Goal: Task Accomplishment & Management: Complete application form

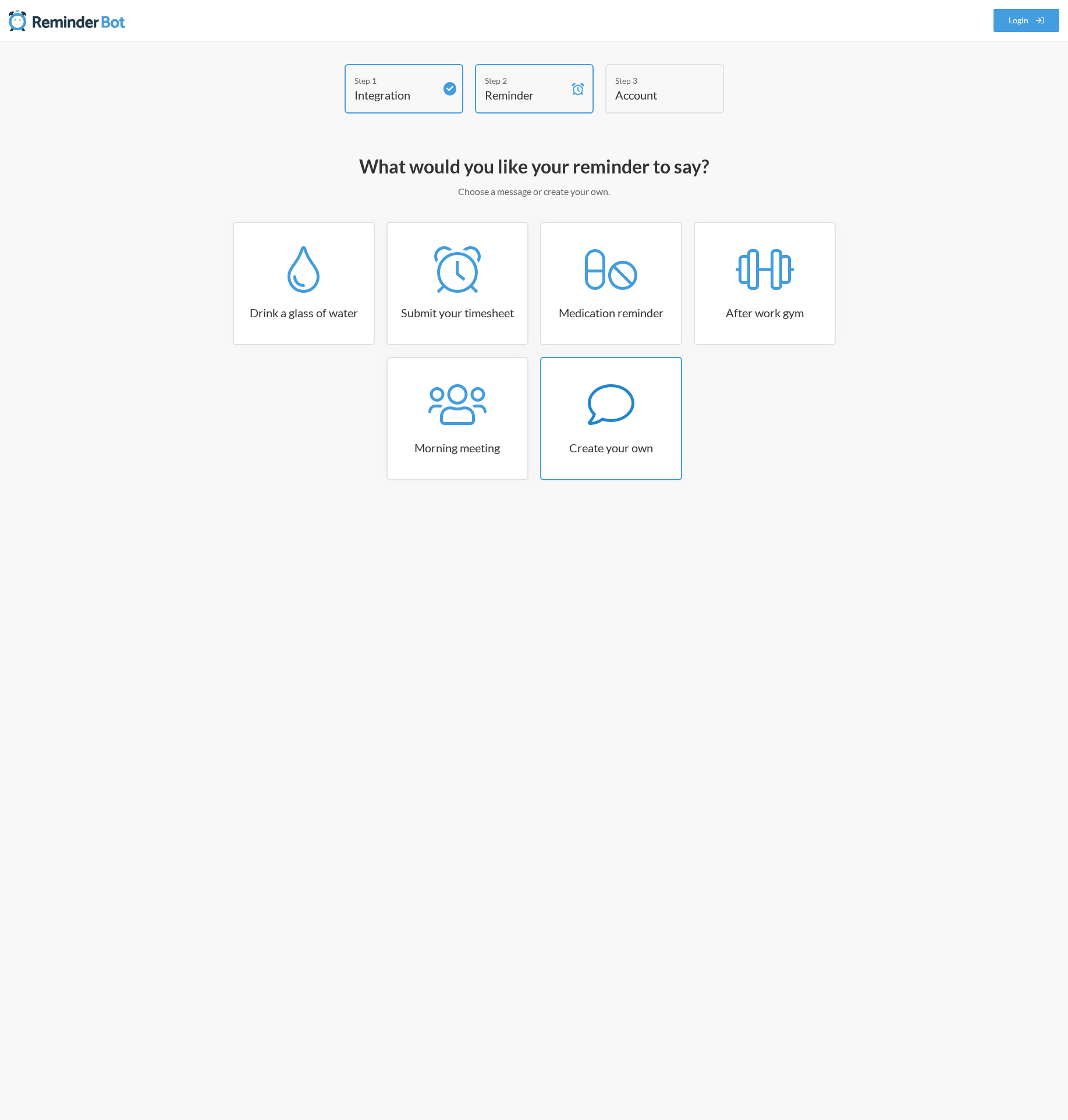
click at [620, 413] on icon at bounding box center [611, 404] width 47 height 47
select select "07:30:00"
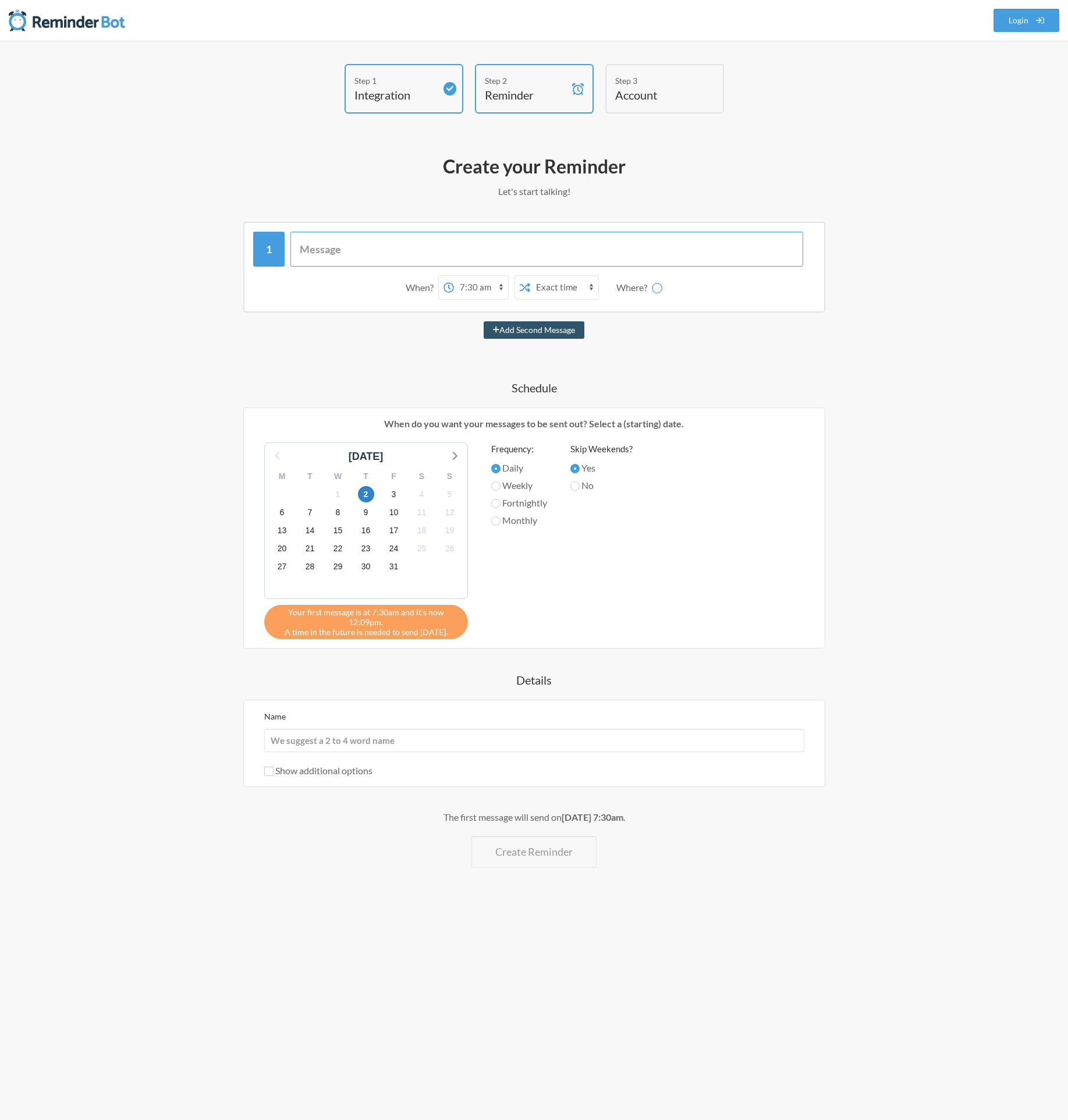
click at [361, 249] on input "text" at bounding box center [546, 249] width 512 height 35
paste input "update the Specials tab for Birds Eye campaign on [DATE] 10am."
drag, startPoint x: 306, startPoint y: 252, endPoint x: 293, endPoint y: 251, distance: 13.0
click at [293, 251] on input "update the Specials tab for Birds Eye campaign on [DATE] 10am." at bounding box center [546, 249] width 512 height 35
type input "Update the Specials tab for Birds Eye campaign on [DATE] 10am."
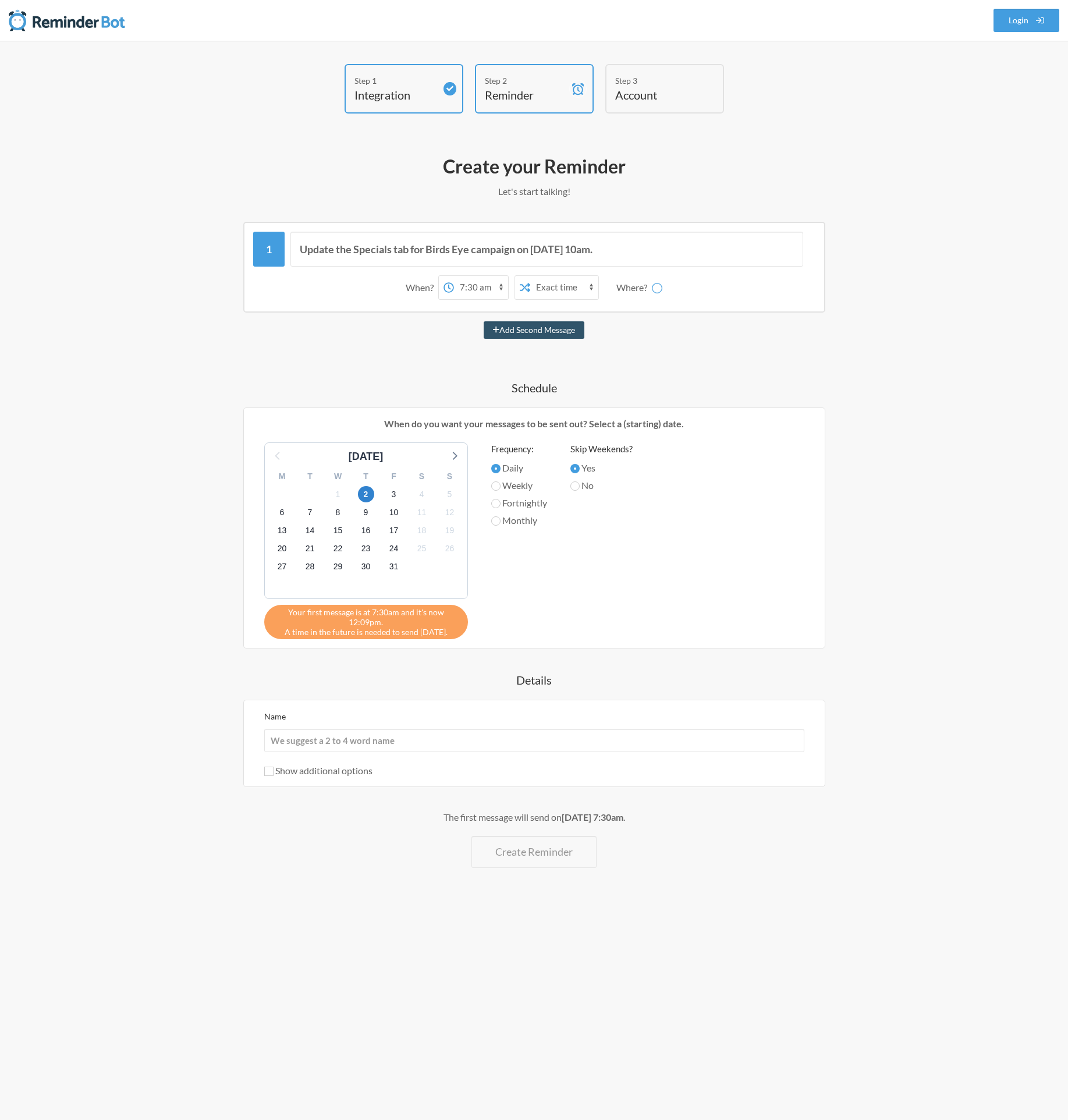
click at [488, 291] on select "12:00 am 12:15 am 12:30 am 12:45 am 1:00 am 1:15 am 1:30 am 1:45 am 2:00 am 2:1…" at bounding box center [481, 288] width 54 height 24
select select "10:00:00"
click at [454, 276] on select "12:00 am 12:15 am 12:30 am 12:45 am 1:00 am 1:15 am 1:30 am 1:45 am 2:00 am 2:1…" at bounding box center [481, 288] width 54 height 24
click at [282, 531] on span "13" at bounding box center [282, 530] width 16 height 16
click at [572, 286] on select "Exact time Random time" at bounding box center [564, 288] width 68 height 24
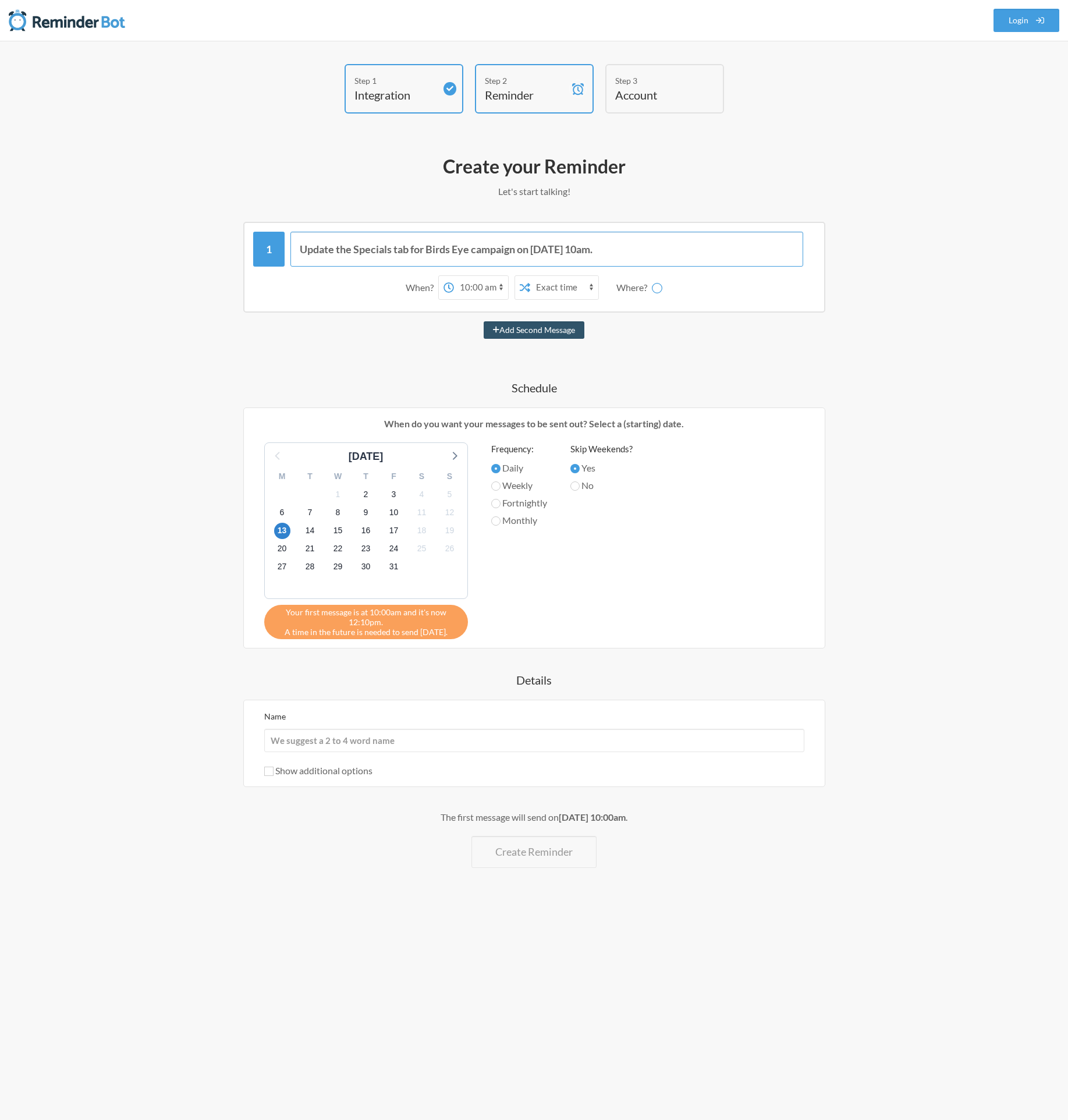
drag, startPoint x: 523, startPoint y: 250, endPoint x: 634, endPoint y: 250, distance: 111.0
click at [634, 250] on input "Update the Specials tab for Birds Eye campaign on 13/10/2025 at 10am." at bounding box center [546, 249] width 512 height 35
type input "Update the Specials tab for Birds Eye campaign WK3"
click at [469, 364] on div "Update the Specials tab for Birds Eye campaign WK3 When? 12:00 am 12:15 am 12:3…" at bounding box center [534, 545] width 675 height 646
click at [284, 531] on span "13" at bounding box center [282, 530] width 16 height 16
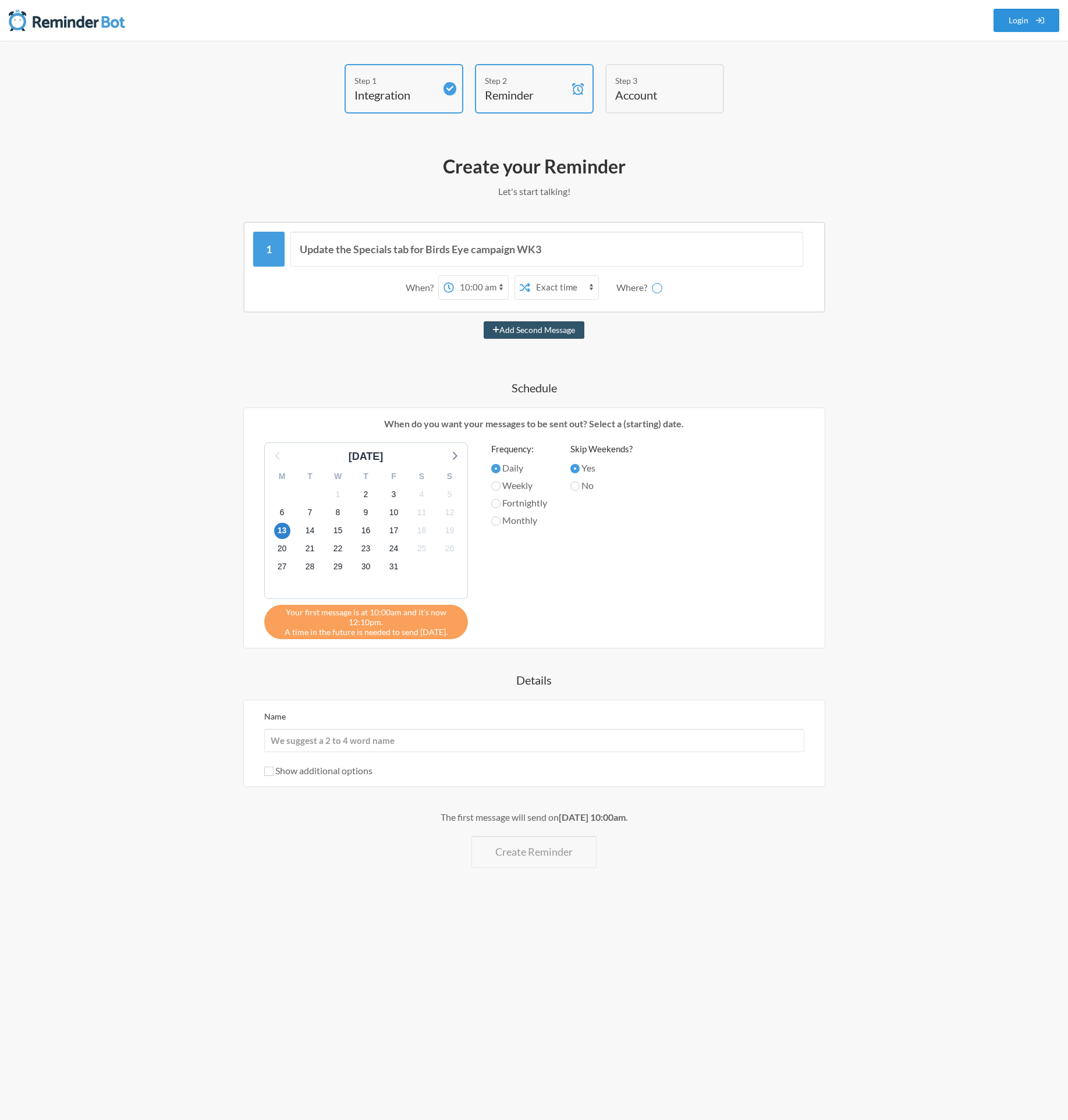
click at [1038, 25] on span at bounding box center [1040, 20] width 8 height 22
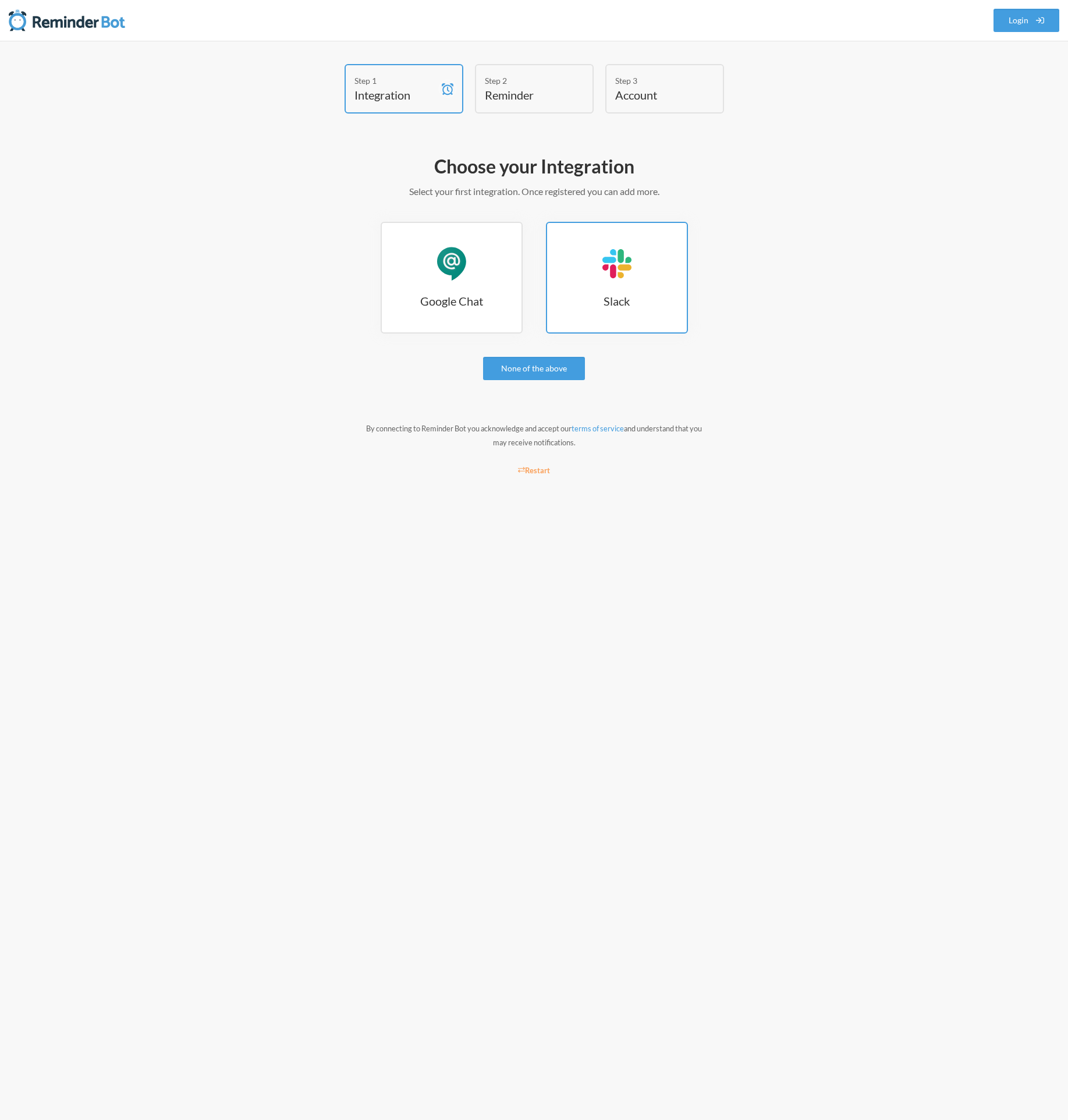
click at [605, 262] on div "Slack" at bounding box center [616, 263] width 35 height 35
click at [637, 287] on link "Slack Slack" at bounding box center [616, 277] width 142 height 112
click at [632, 310] on link "Slack Slack" at bounding box center [616, 277] width 142 height 112
click at [419, 261] on link "Google Chat Google Chat" at bounding box center [452, 277] width 142 height 112
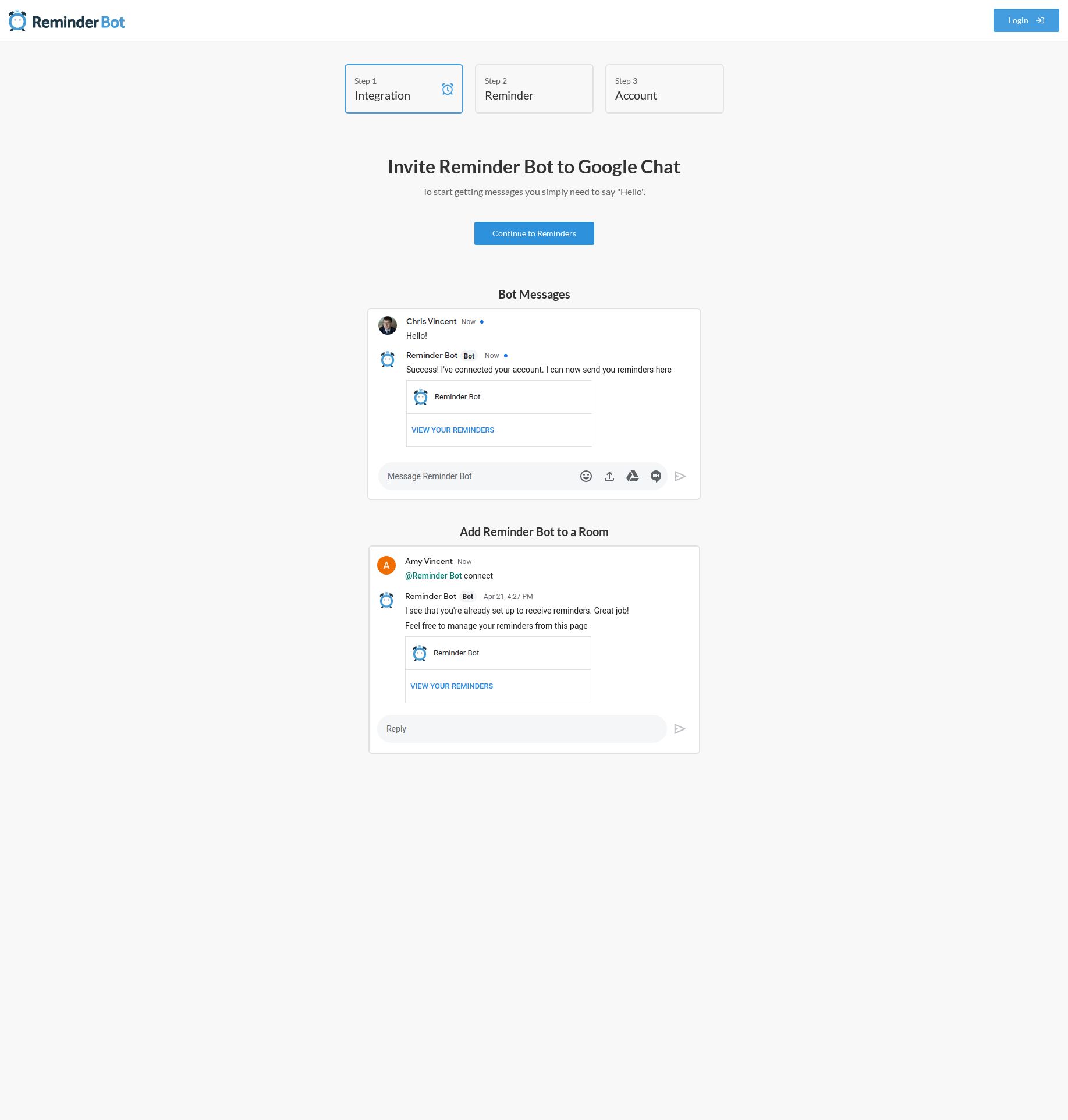
click at [529, 234] on link "Continue to Reminders" at bounding box center [534, 233] width 120 height 24
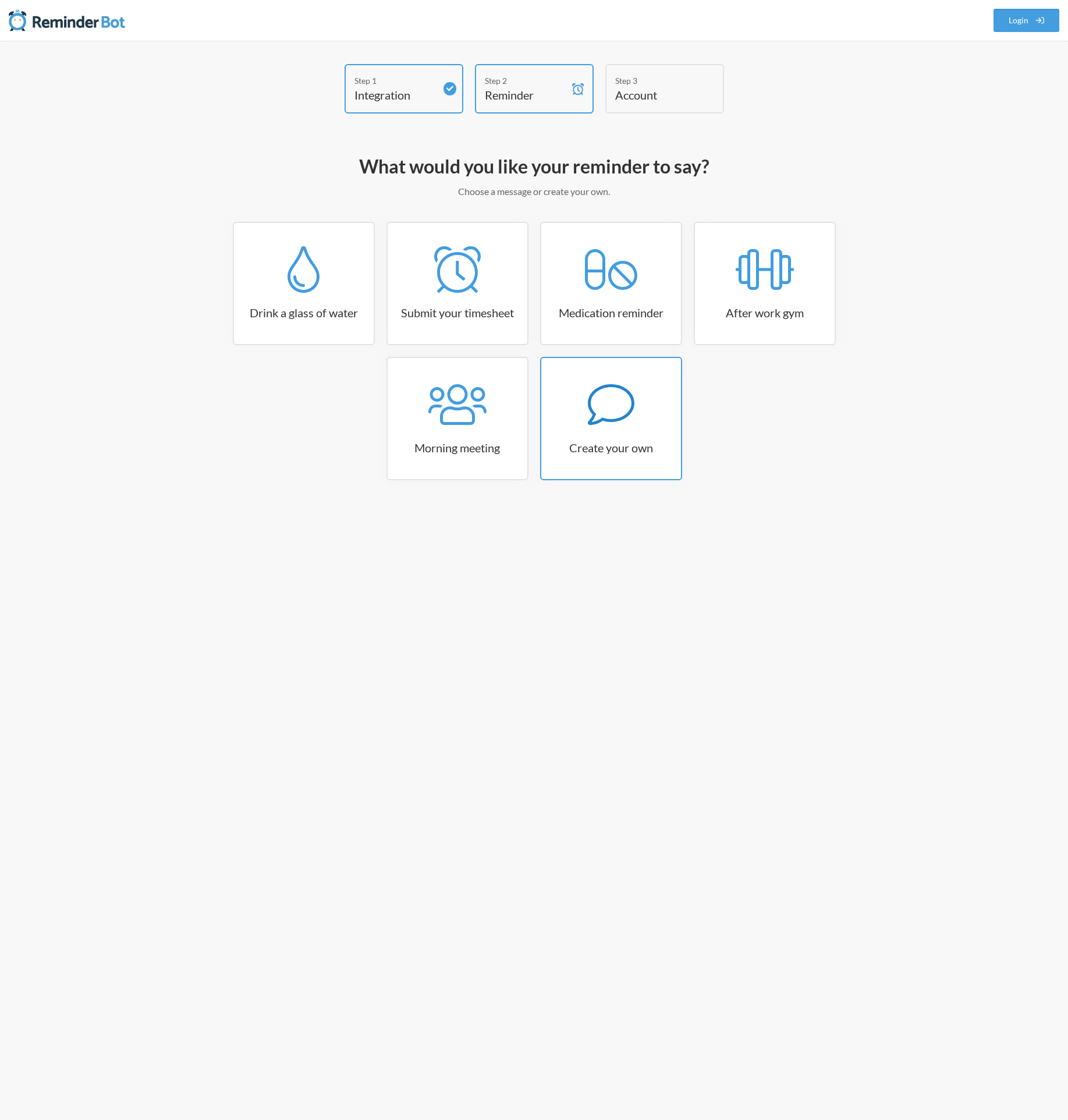
click at [602, 385] on icon at bounding box center [611, 404] width 47 height 47
select select "11:30:00"
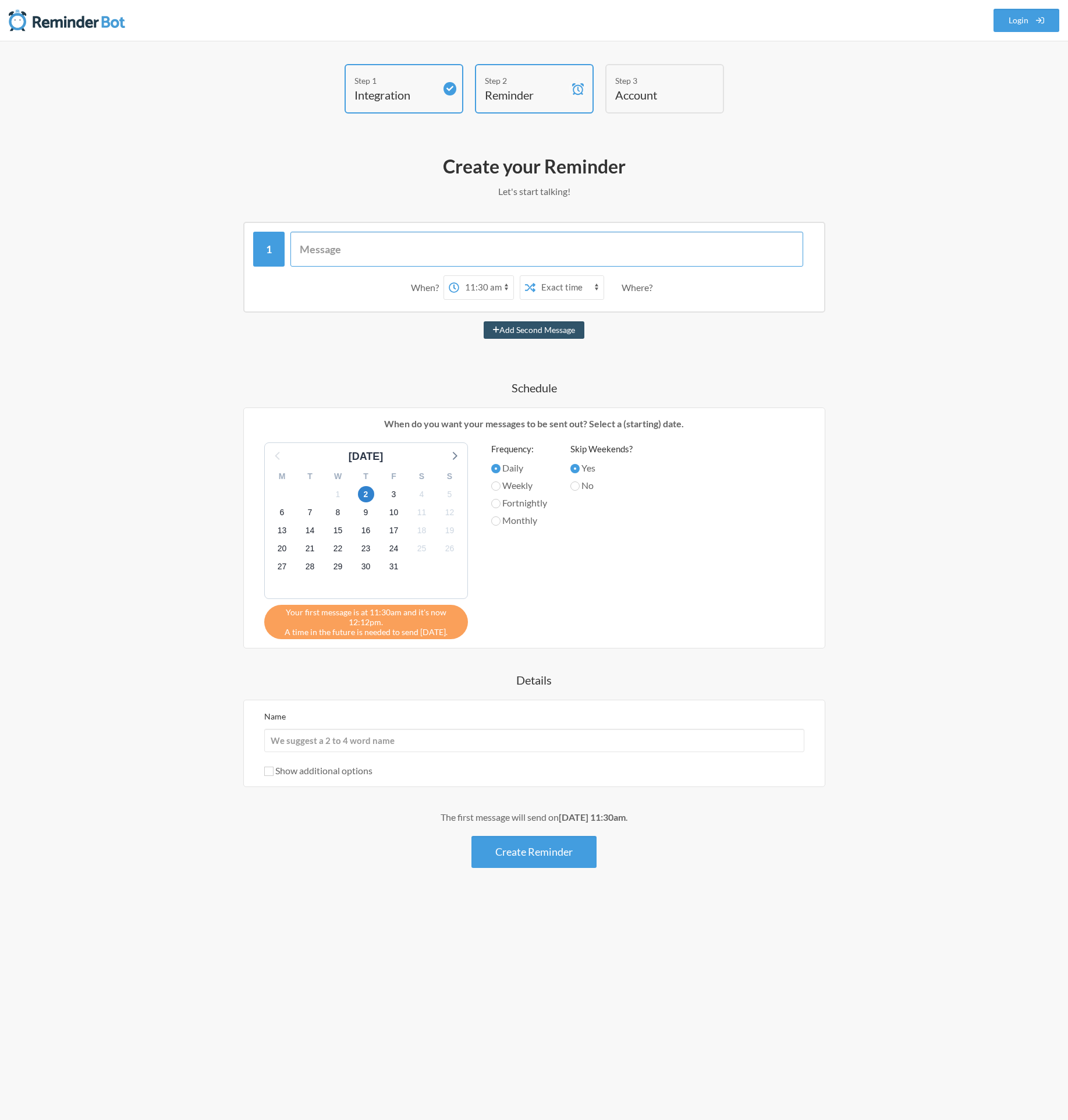
click at [392, 245] on input "text" at bounding box center [546, 249] width 512 height 35
paste input "Update the Specials tab for Birds Eye campaign WK"
type input "Update the Specials tab for Birds Eye campaign WK2"
click at [491, 290] on select "12:00 am 12:15 am 12:30 am 12:45 am 1:00 am 1:15 am 1:30 am 1:45 am 2:00 am 2:1…" at bounding box center [486, 288] width 54 height 24
select select "11:00:00"
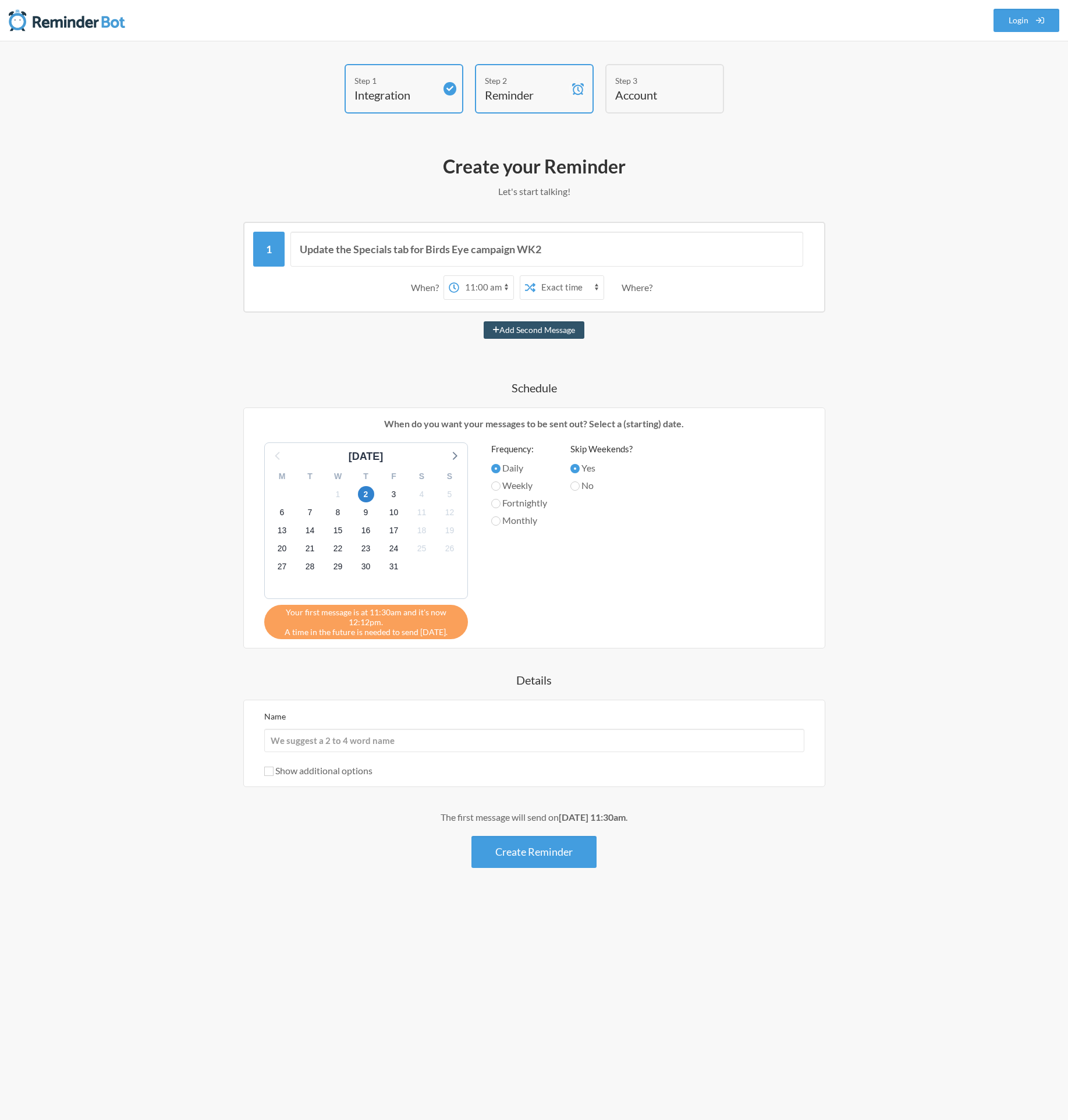
click at [459, 276] on select "12:00 am 12:15 am 12:30 am 12:45 am 1:00 am 1:15 am 1:30 am 1:45 am 2:00 am 2:1…" at bounding box center [486, 288] width 54 height 24
click at [277, 513] on span "6" at bounding box center [282, 512] width 16 height 16
click at [545, 858] on button "Create Reminder" at bounding box center [534, 852] width 125 height 32
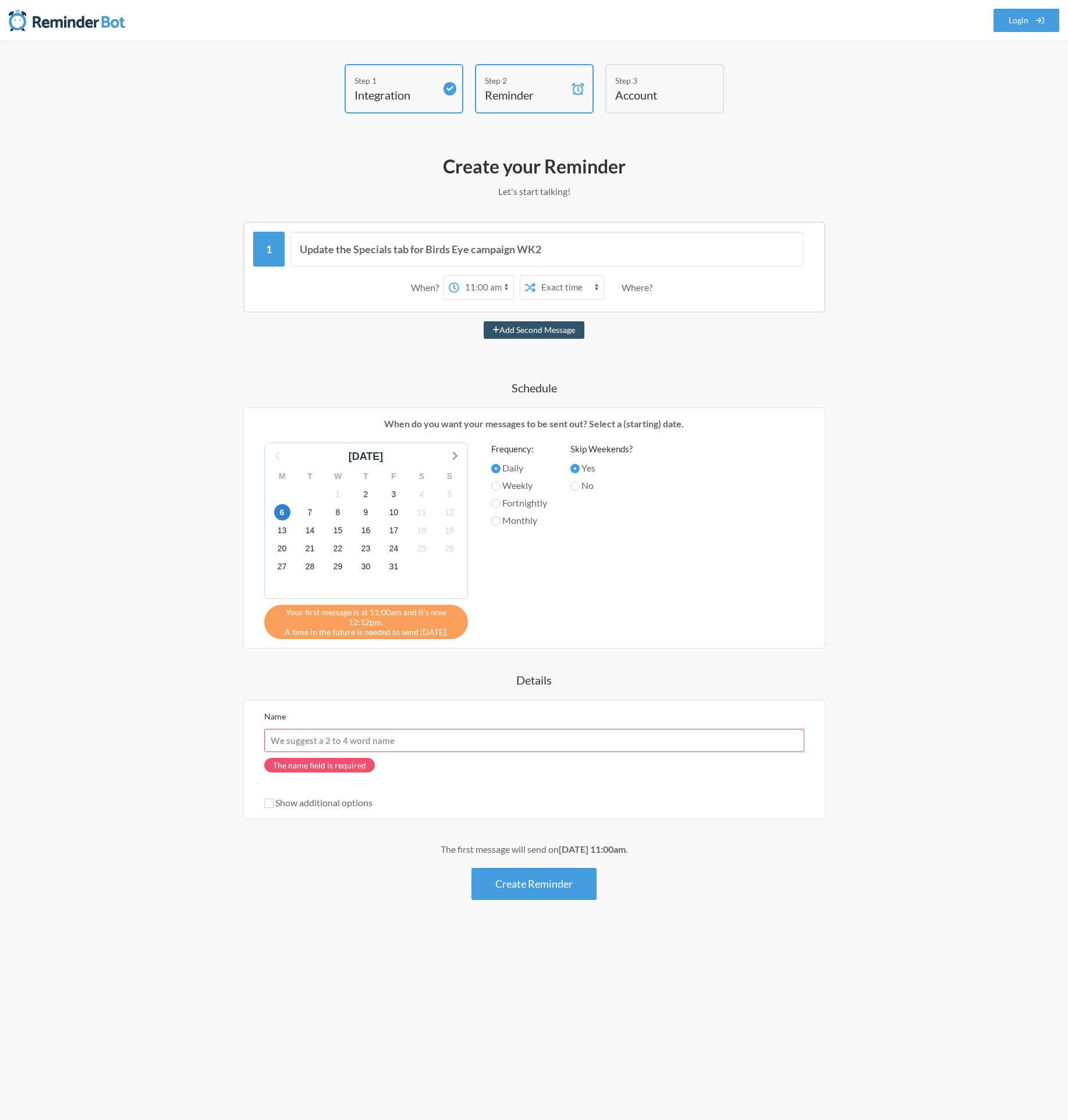
click at [318, 740] on input "Name" at bounding box center [534, 741] width 540 height 24
paste input "Update the Specials tab for Birds Eye campaign WK"
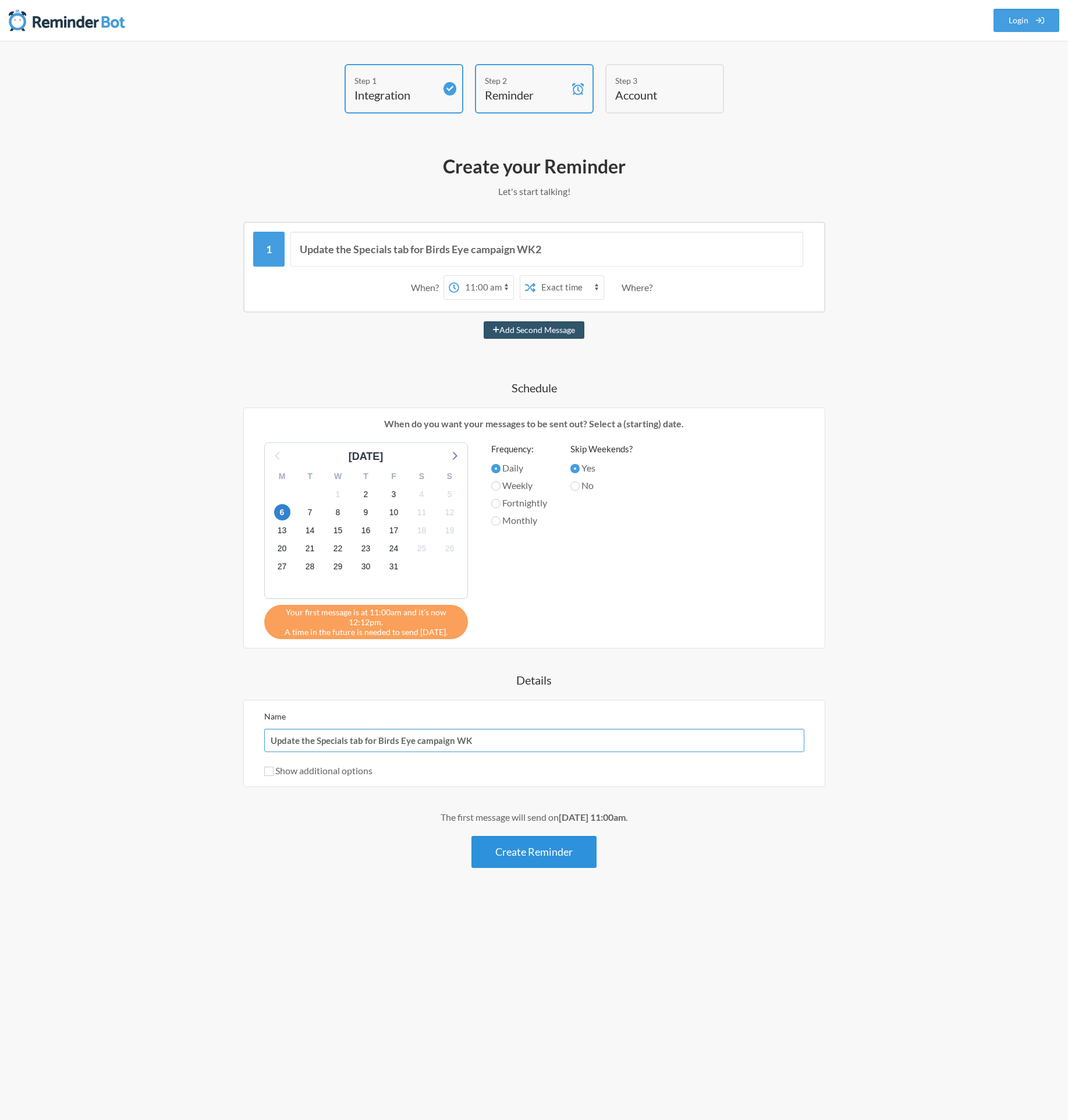
type input "Update the Specials tab for Birds Eye campaign WK"
click at [503, 848] on button "Create Reminder" at bounding box center [534, 852] width 125 height 32
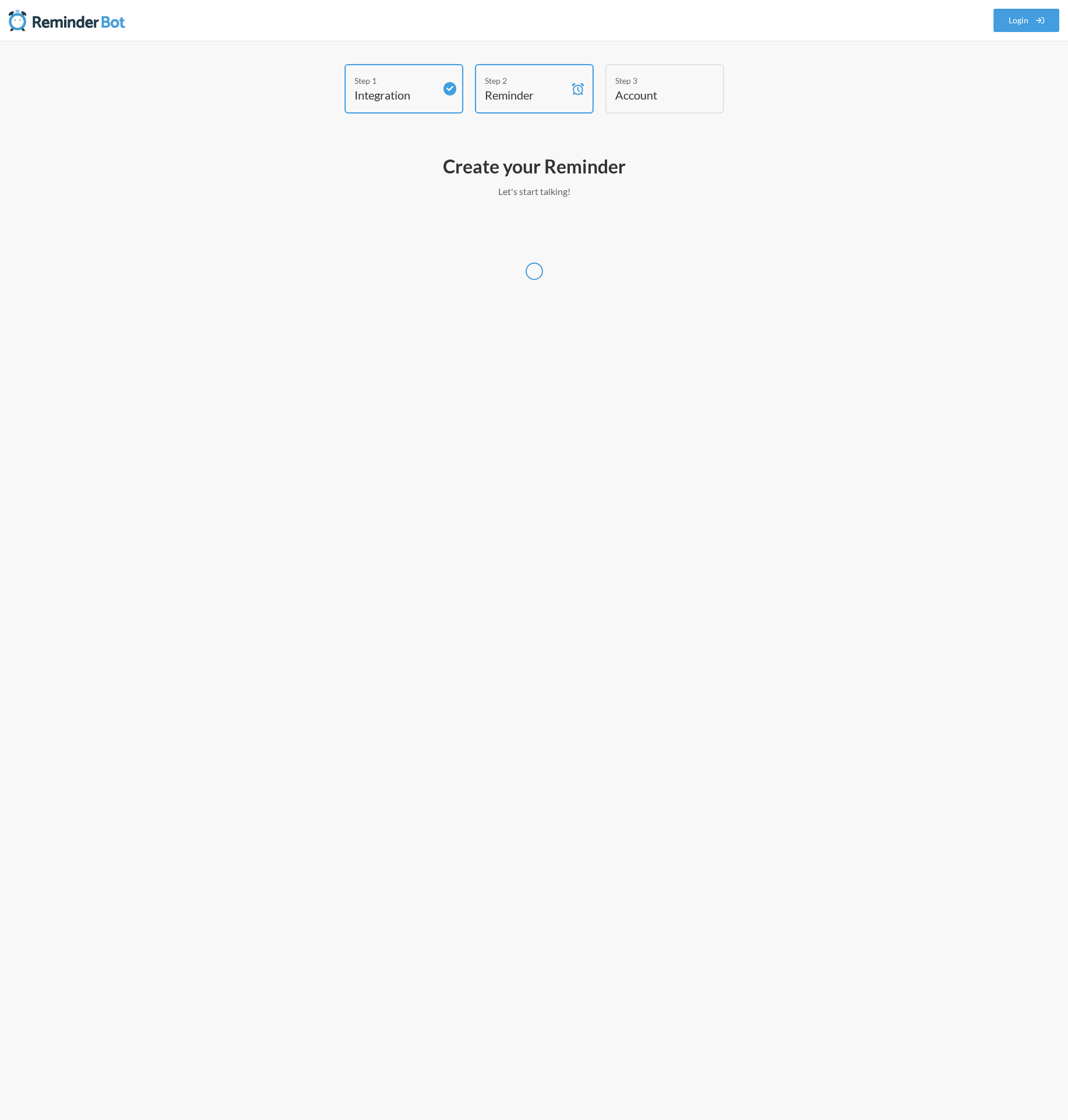
select select "[GEOGRAPHIC_DATA]/[GEOGRAPHIC_DATA]"
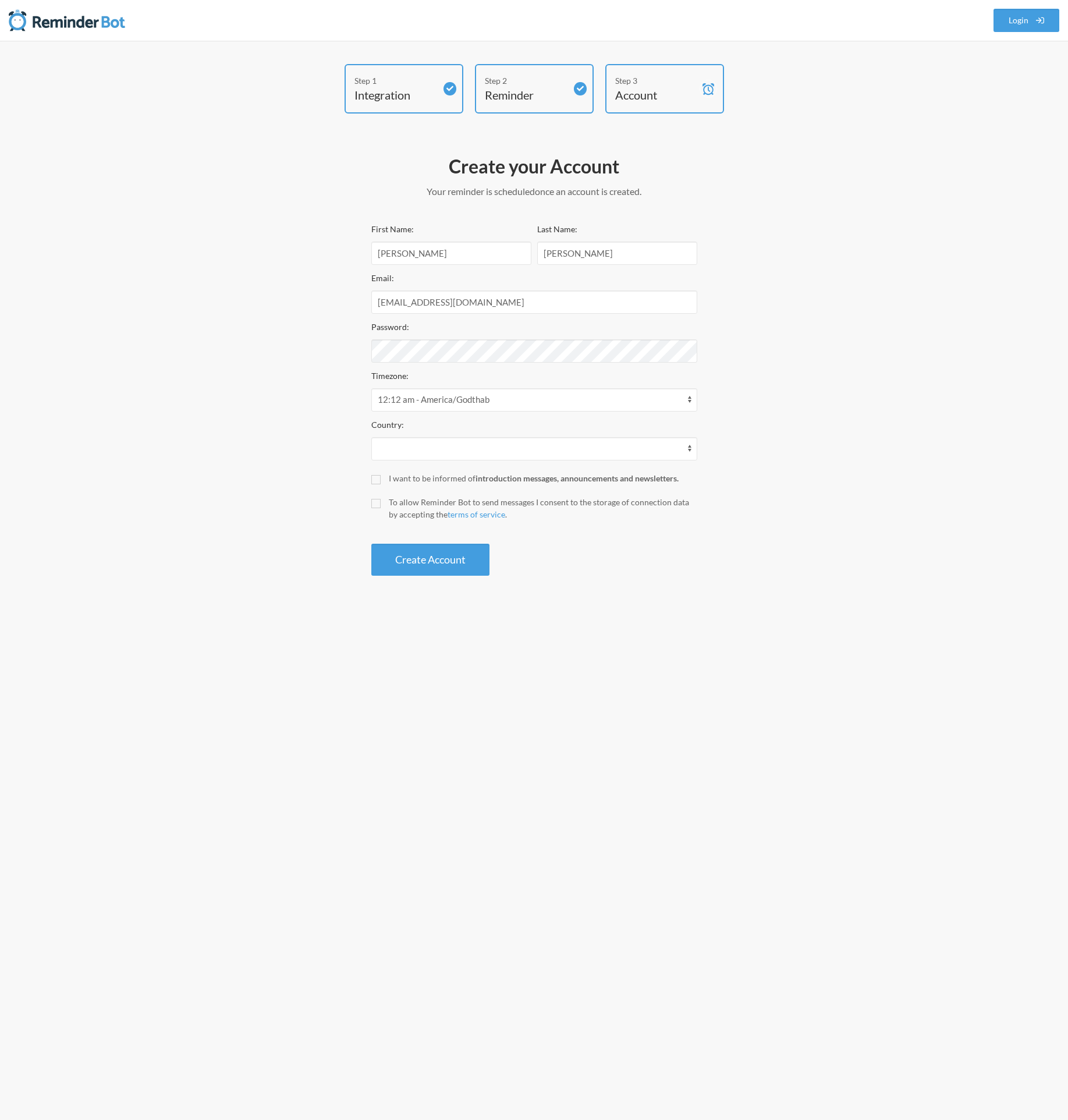
select select "AU"
click at [407, 477] on div "I want to be informed of introduction messages, announcements and newsletters." at bounding box center [543, 478] width 309 height 12
click at [381, 477] on input "I want to be informed of introduction messages, announcements and newsletters." at bounding box center [375, 479] width 9 height 9
click at [390, 475] on div "I want to be informed of introduction messages, announcements and newsletters." at bounding box center [543, 478] width 309 height 12
click at [381, 475] on input "I want to be informed of introduction messages, announcements and newsletters." at bounding box center [375, 479] width 9 height 9
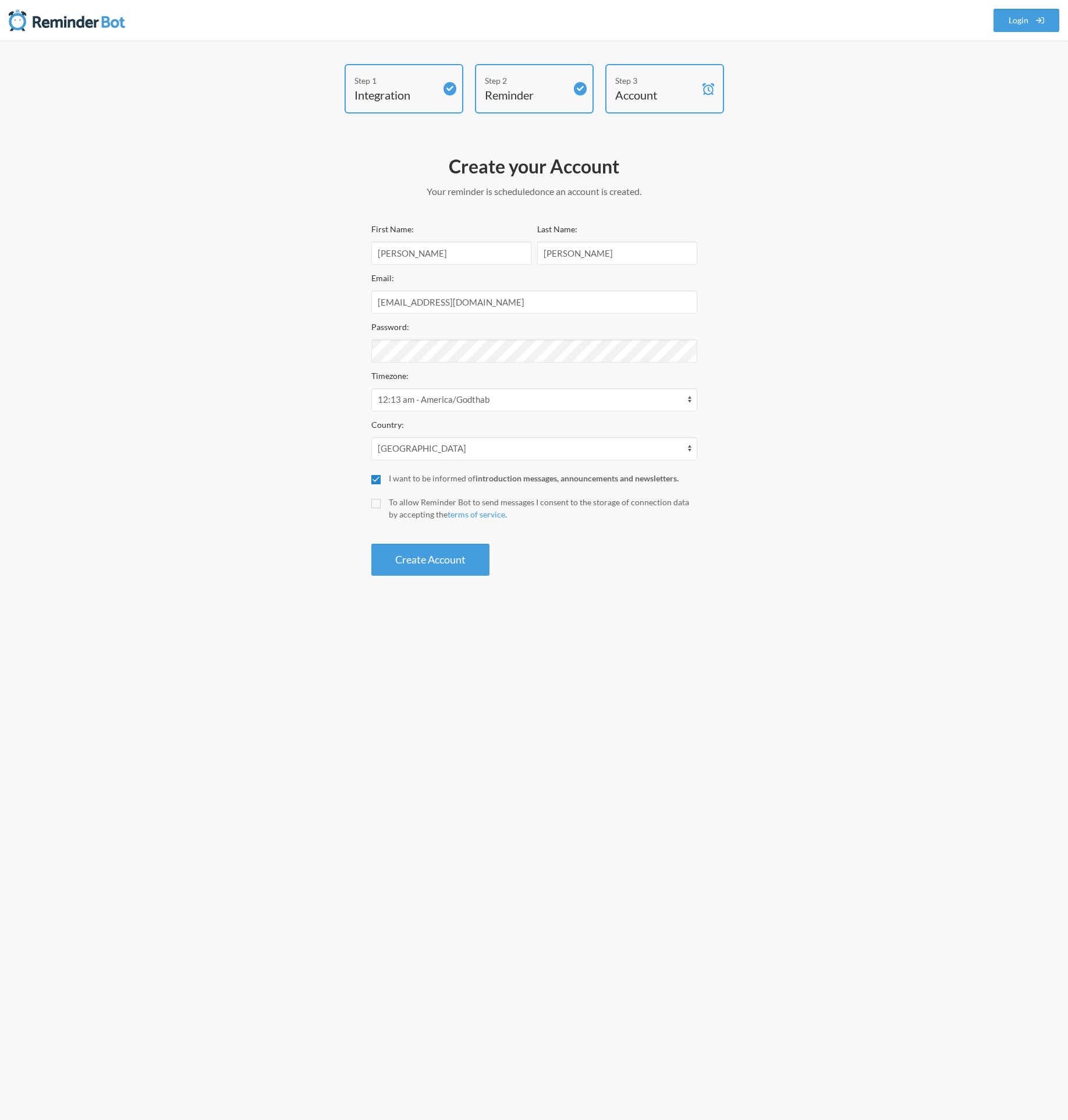
checkbox input "false"
click at [379, 501] on input "To allow Reminder Bot to send messages I consent to the storage of connection d…" at bounding box center [375, 503] width 9 height 9
click at [374, 505] on input "To allow Reminder Bot to send messages I consent to the storage of connection d…" at bounding box center [375, 503] width 9 height 9
checkbox input "true"
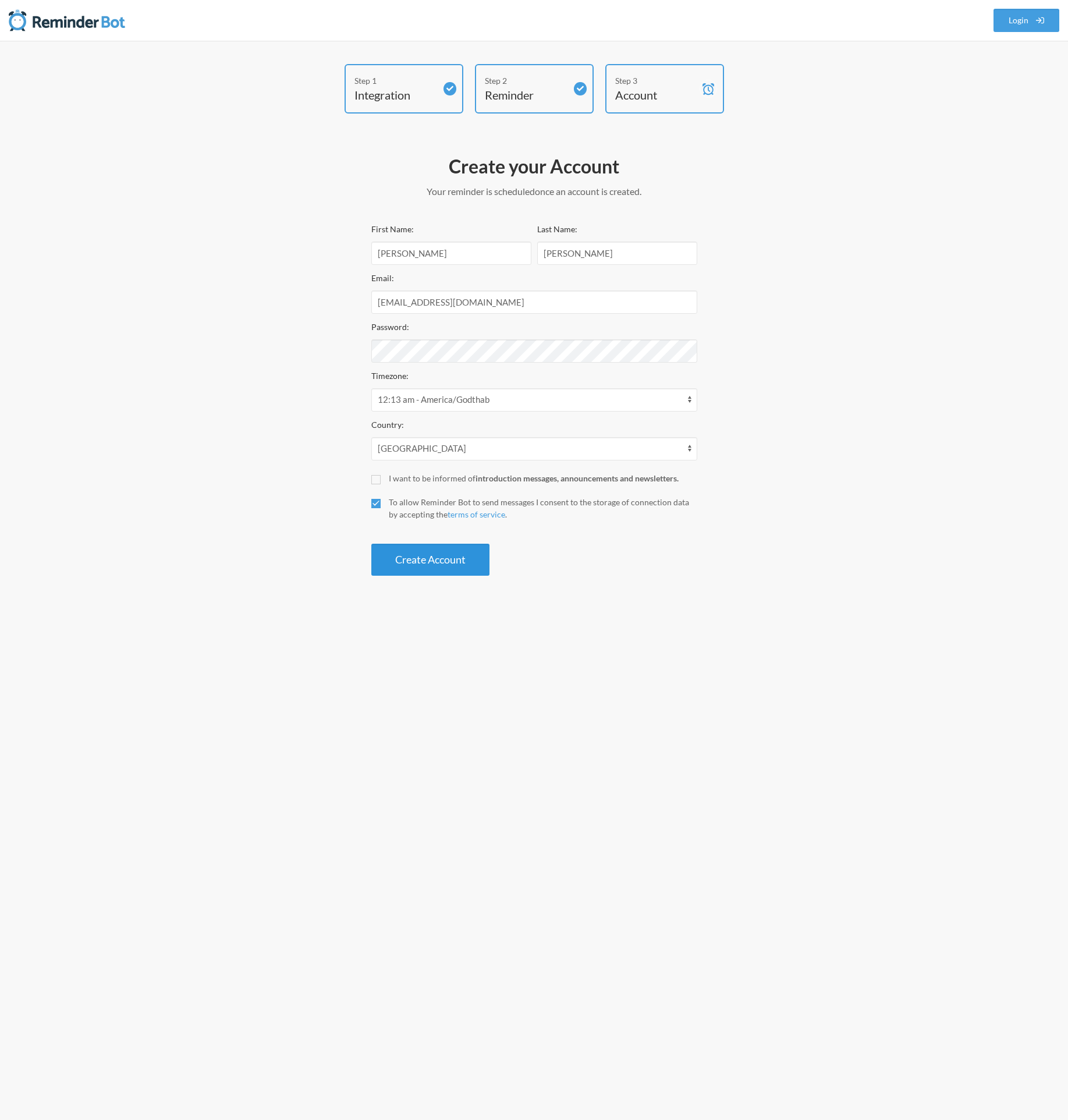
click at [398, 550] on button "Create Account" at bounding box center [430, 560] width 118 height 32
click at [452, 558] on button "Create Account" at bounding box center [430, 560] width 118 height 32
click at [898, 214] on div "Step 1 Integration Step 2 Reminder Step 3 Account Create your Account Your remi…" at bounding box center [534, 323] width 745 height 518
click at [540, 304] on input "[EMAIL_ADDRESS][DOMAIN_NAME]" at bounding box center [534, 302] width 326 height 24
click at [1020, 25] on link "Login" at bounding box center [1027, 20] width 66 height 24
